Goal: Find specific page/section: Find specific page/section

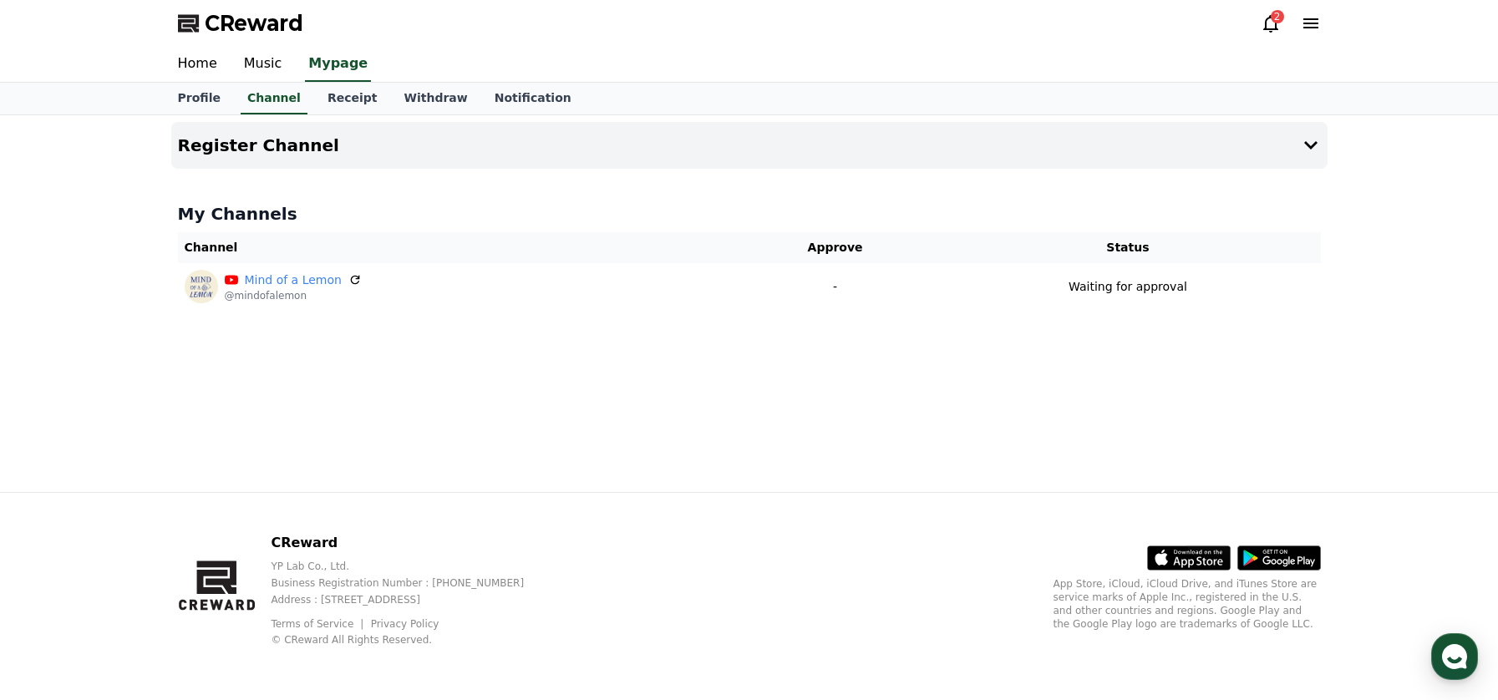
click at [1275, 18] on div "2" at bounding box center [1276, 16] width 13 height 13
